Goal: Book appointment/travel/reservation

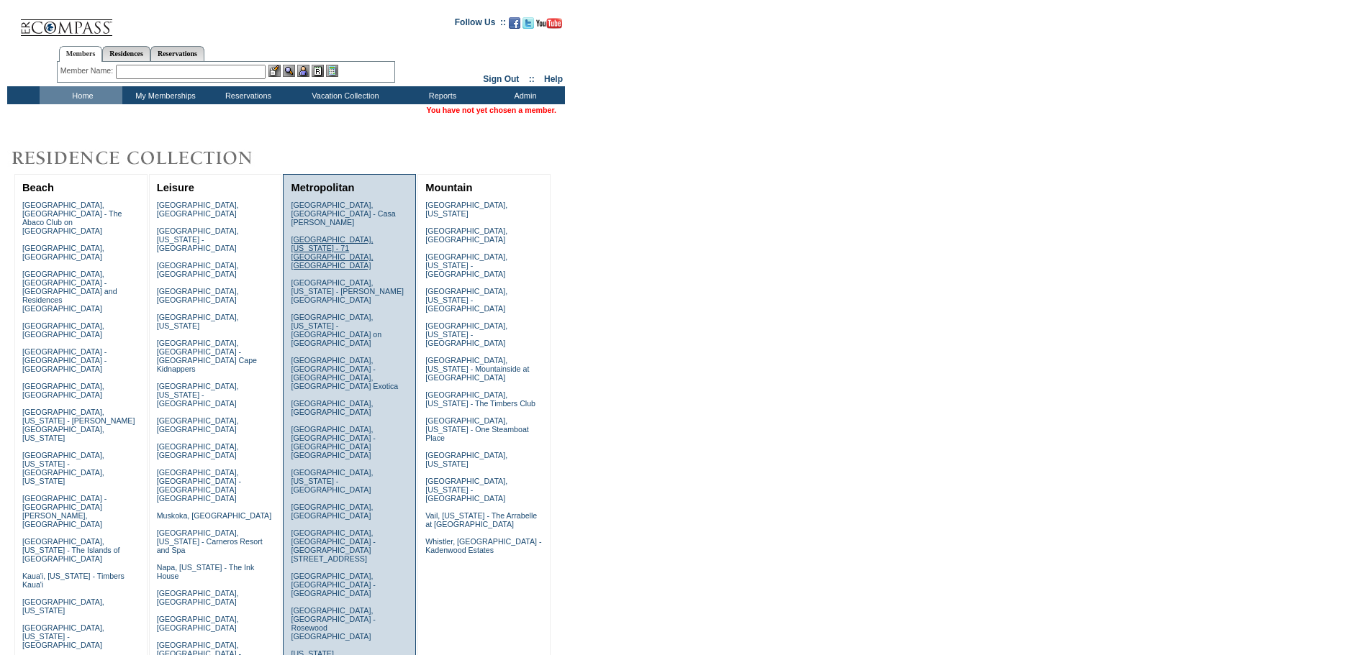
click at [310, 235] on link "[GEOGRAPHIC_DATA], [US_STATE] - 71 [GEOGRAPHIC_DATA], [GEOGRAPHIC_DATA]" at bounding box center [332, 252] width 82 height 35
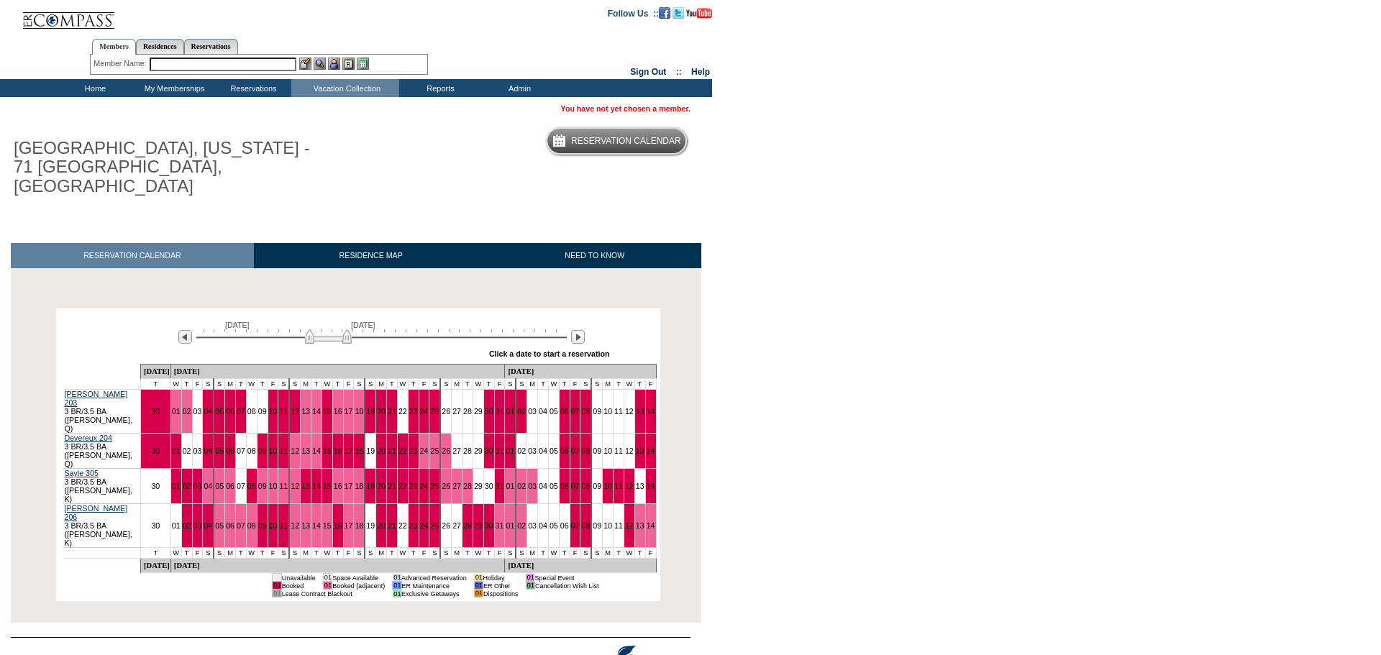
click at [183, 68] on input "text" at bounding box center [223, 65] width 147 height 14
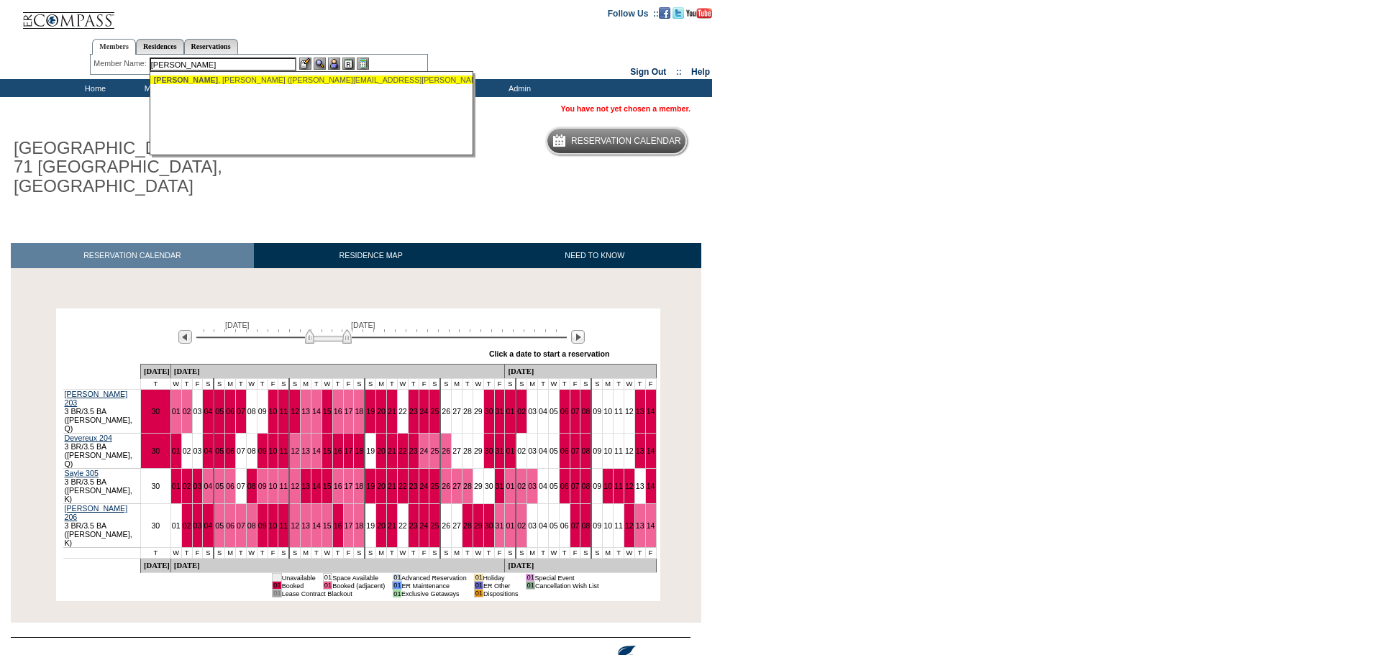
click at [250, 80] on div "[PERSON_NAME] ([PERSON_NAME][EMAIL_ADDRESS][PERSON_NAME][DOMAIN_NAME])" at bounding box center [312, 80] width 317 height 9
type input "[PERSON_NAME] ([PERSON_NAME][EMAIL_ADDRESS][PERSON_NAME][DOMAIN_NAME])"
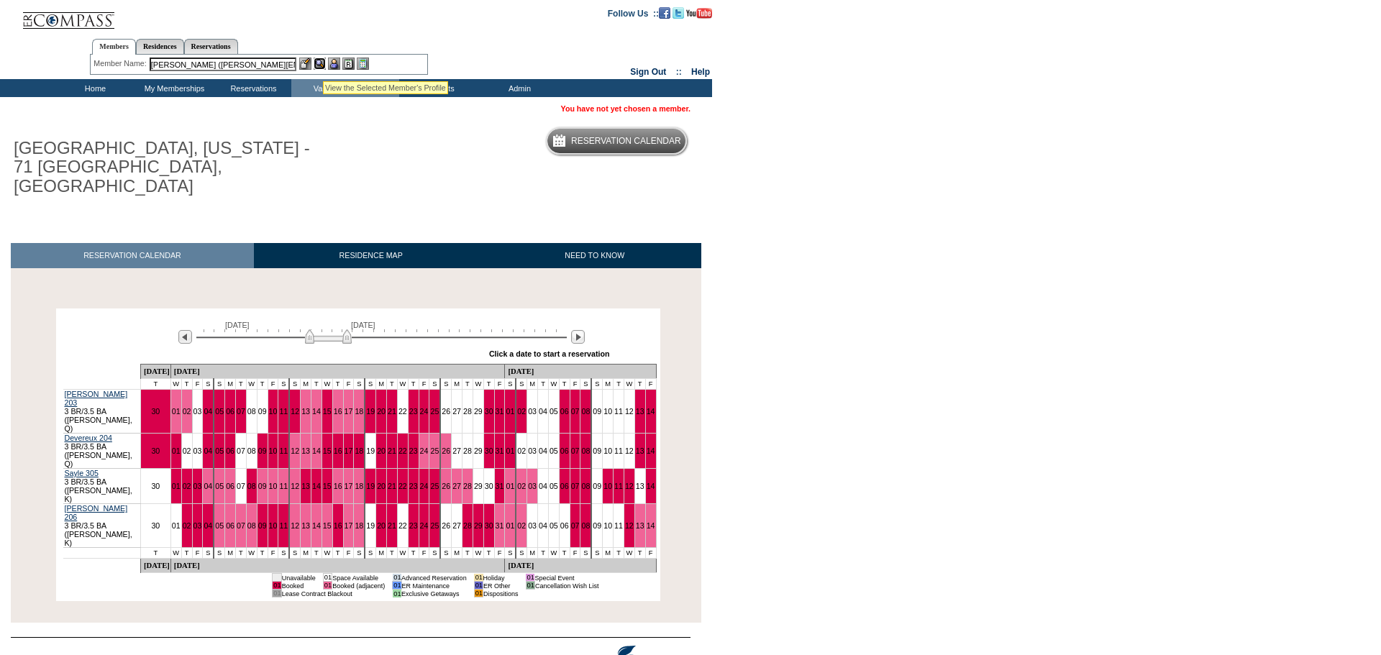
click at [320, 63] on img at bounding box center [320, 64] width 12 height 12
